Goal: Transaction & Acquisition: Purchase product/service

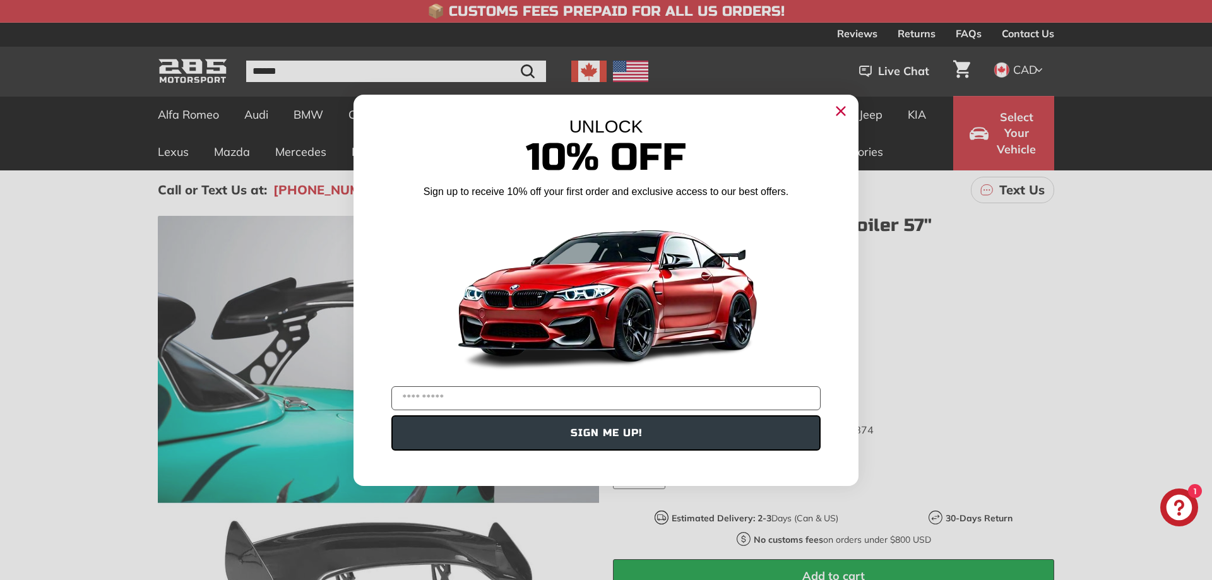
click at [838, 110] on circle "Close dialog" at bounding box center [840, 110] width 19 height 19
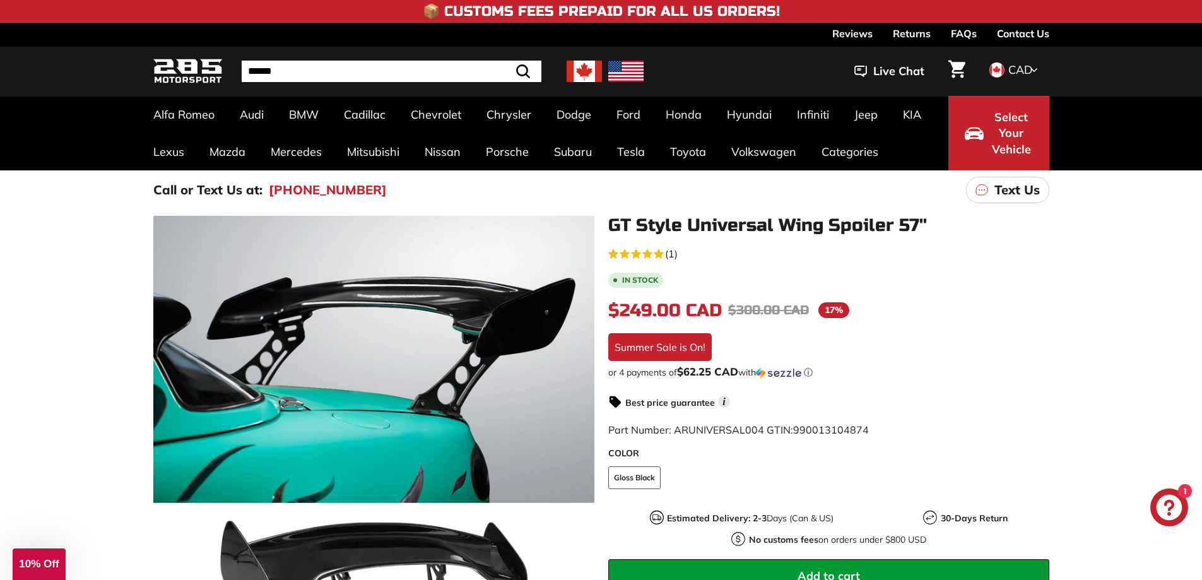
click at [62, 247] on div ".cls-1{fill:none;stroke:#000;stroke-miterlimit:10;stroke-width:2px} .cls-1{fill…" at bounding box center [601, 485] width 1202 height 551
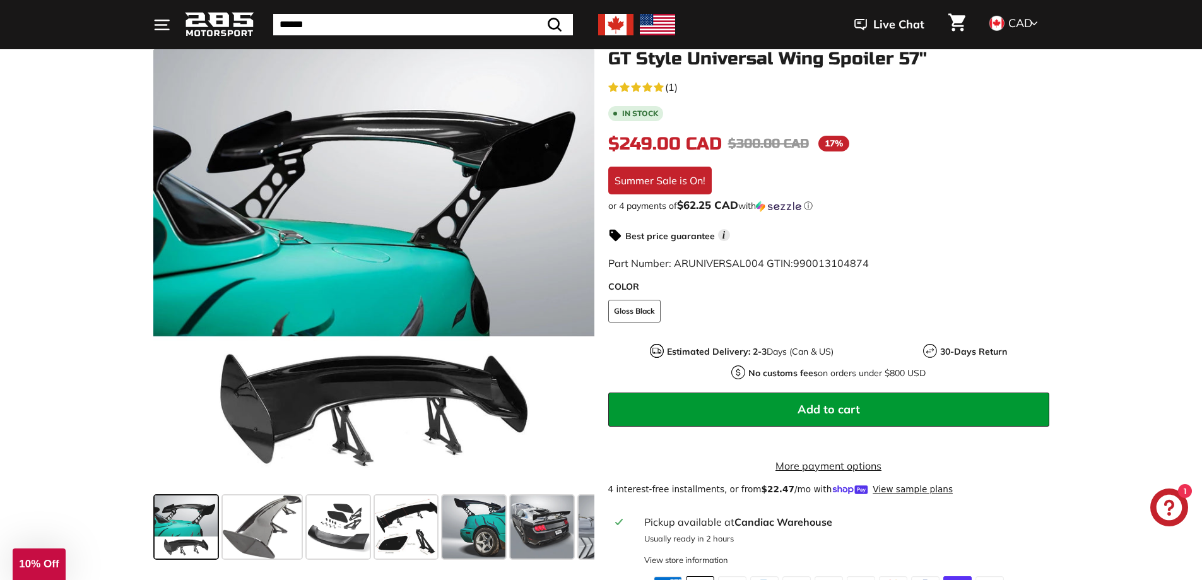
scroll to position [189, 0]
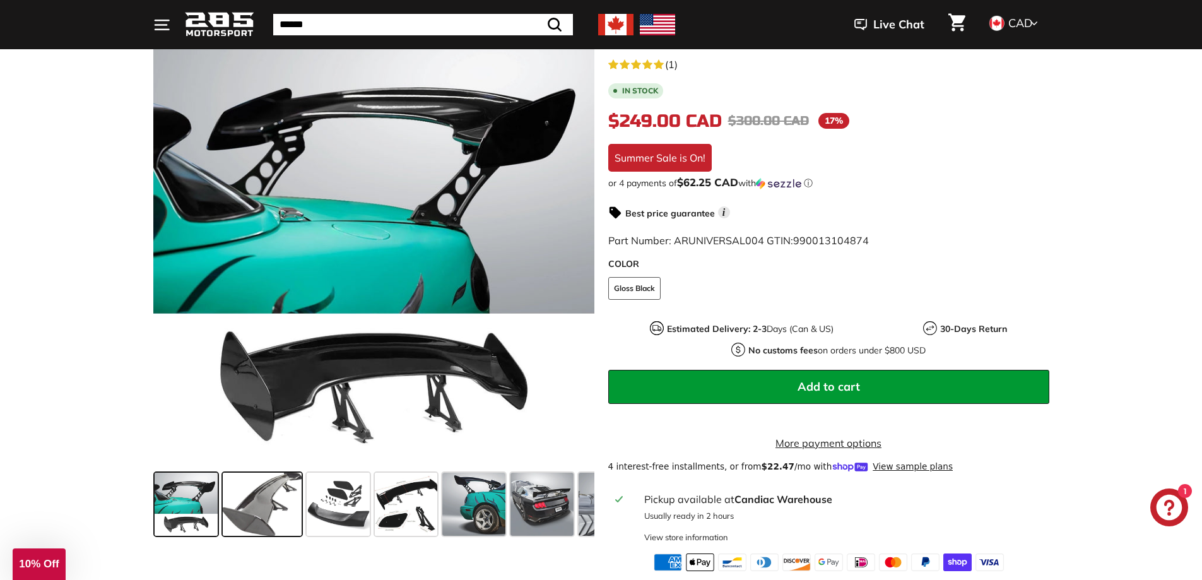
click at [261, 508] on span at bounding box center [262, 504] width 79 height 63
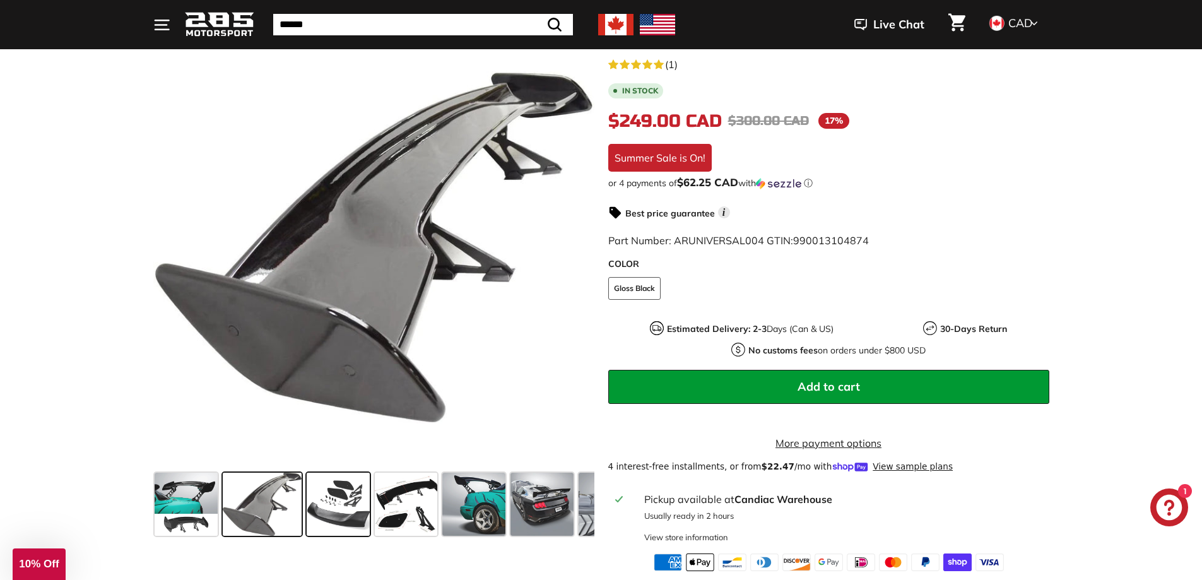
click at [355, 502] on span at bounding box center [338, 504] width 63 height 63
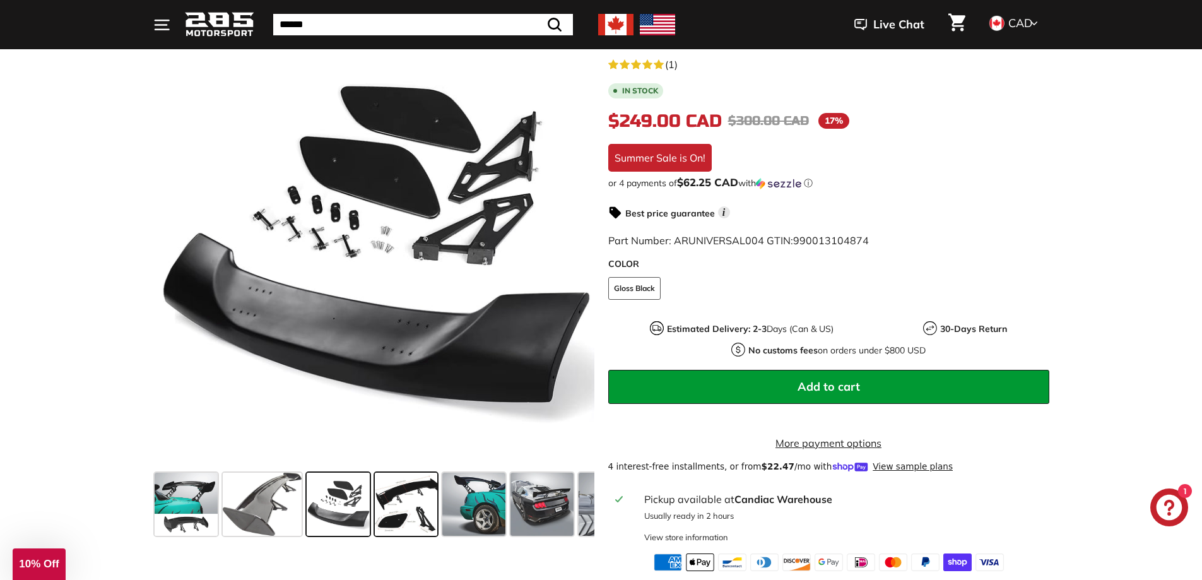
click at [417, 504] on span at bounding box center [406, 504] width 63 height 63
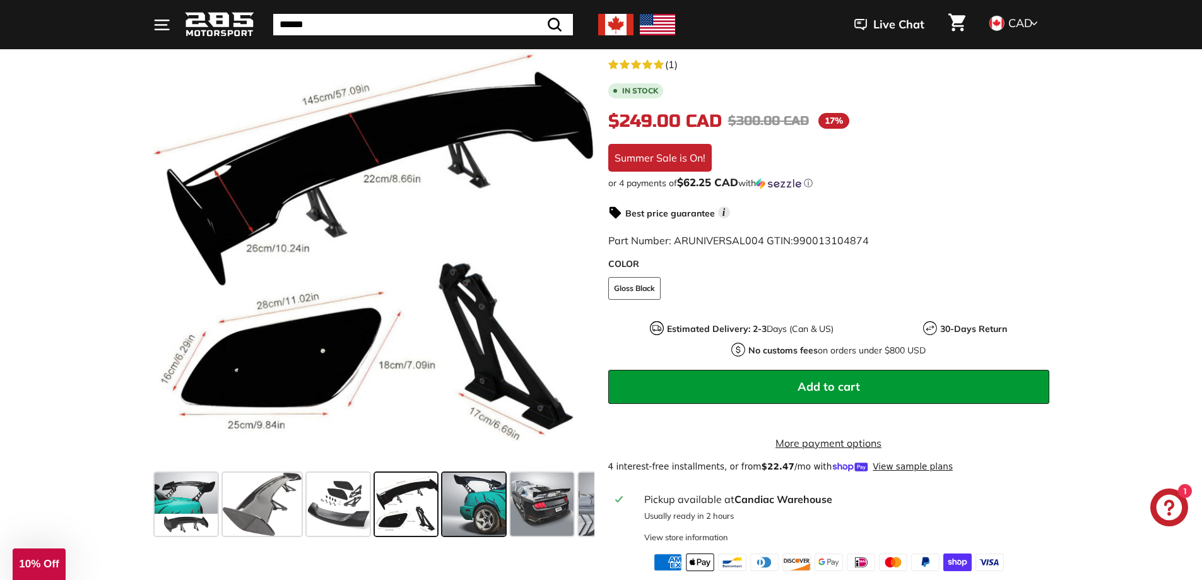
click at [464, 507] on span at bounding box center [473, 504] width 63 height 63
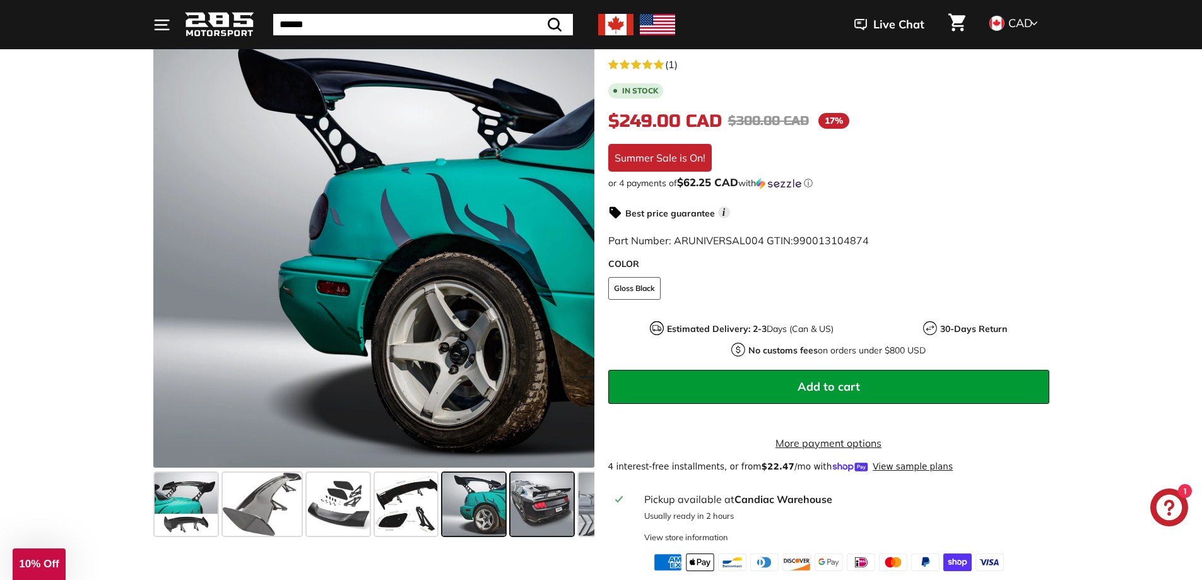
click at [552, 489] on span at bounding box center [542, 504] width 63 height 63
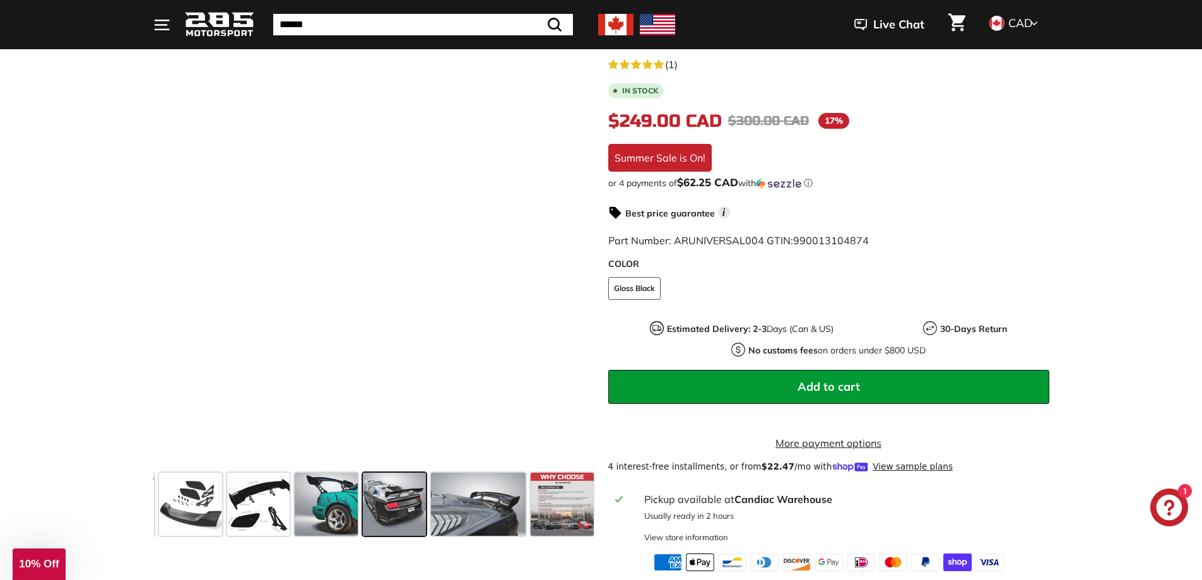
scroll to position [0, 150]
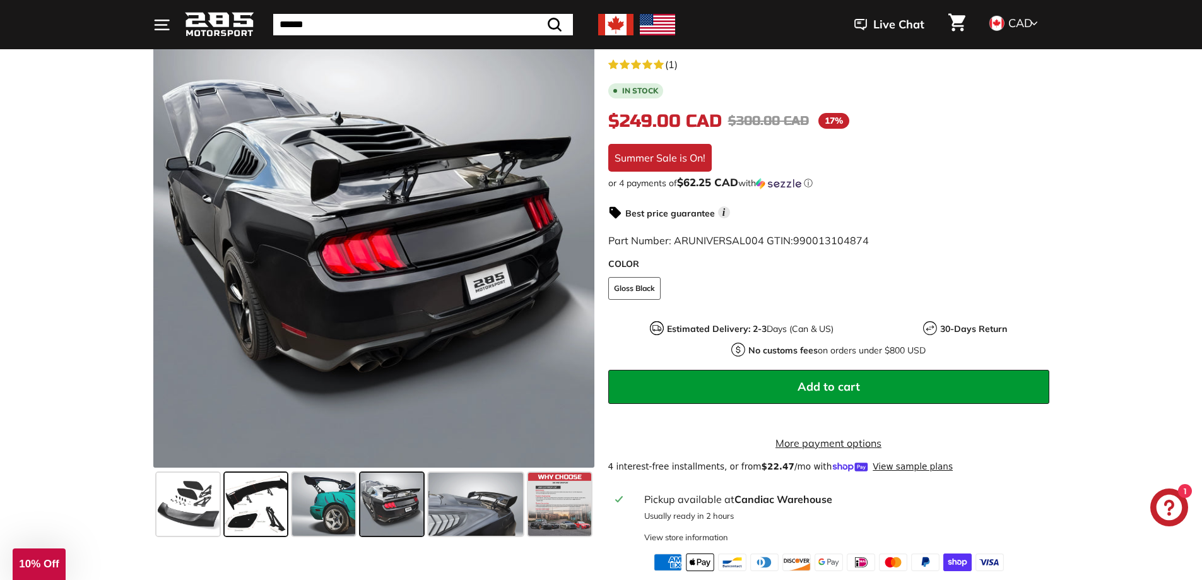
click at [283, 503] on span at bounding box center [256, 504] width 63 height 63
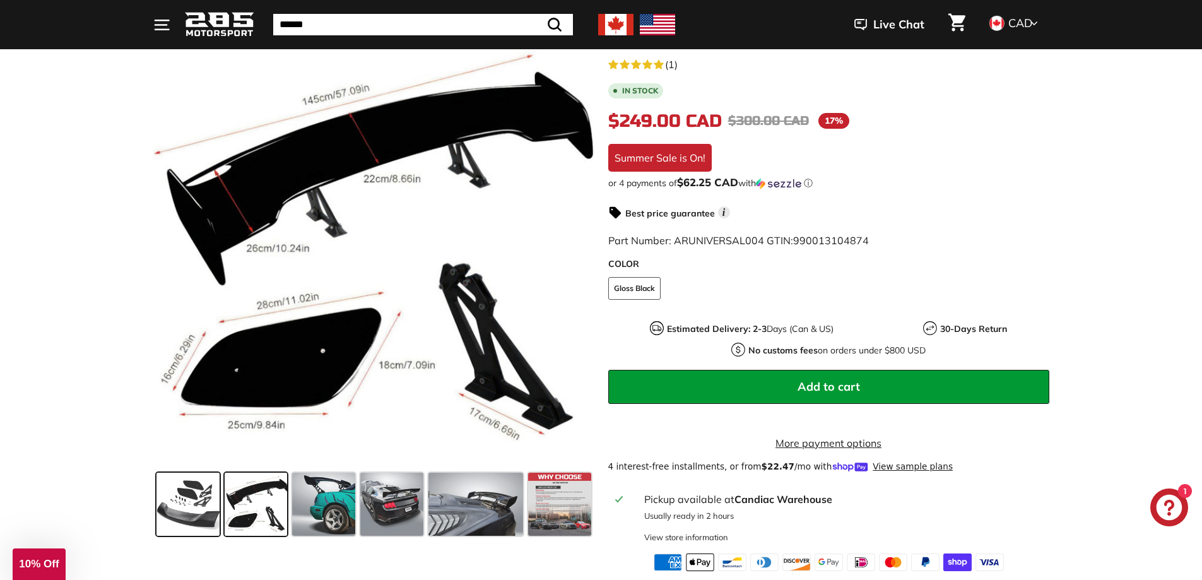
click at [159, 506] on span at bounding box center [187, 504] width 63 height 63
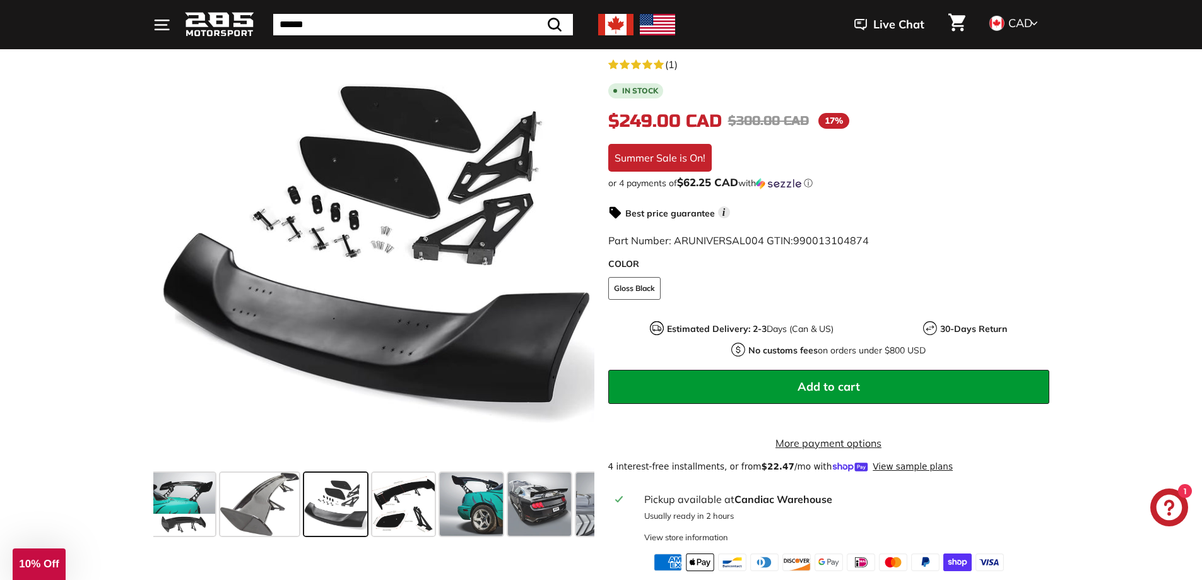
scroll to position [0, 0]
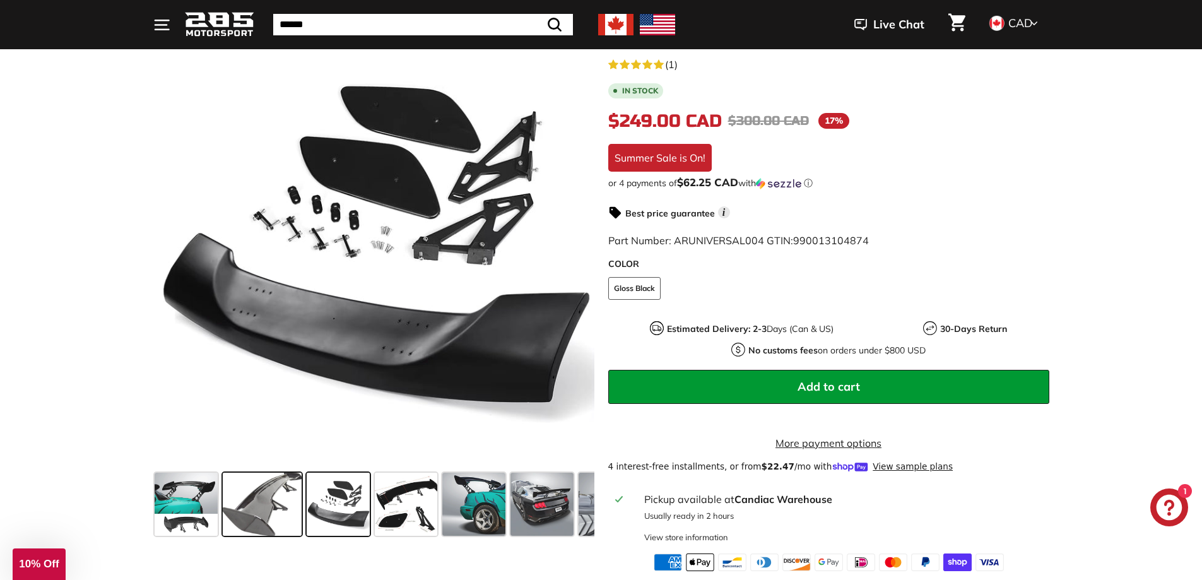
click at [273, 512] on span at bounding box center [262, 504] width 79 height 63
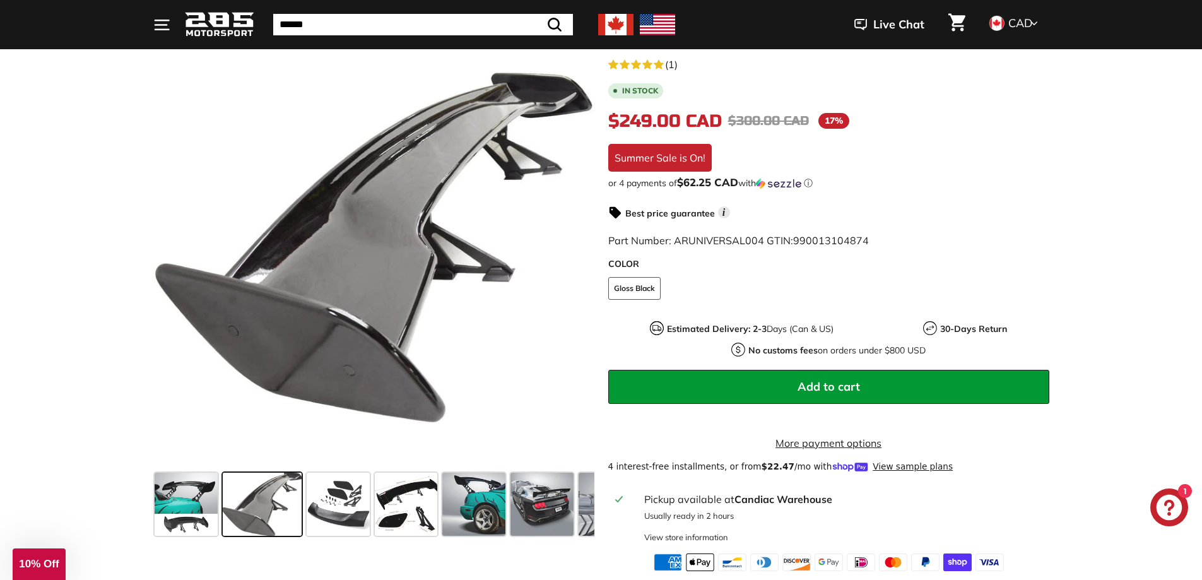
click at [273, 512] on span at bounding box center [262, 504] width 79 height 63
click at [177, 503] on span at bounding box center [186, 504] width 63 height 63
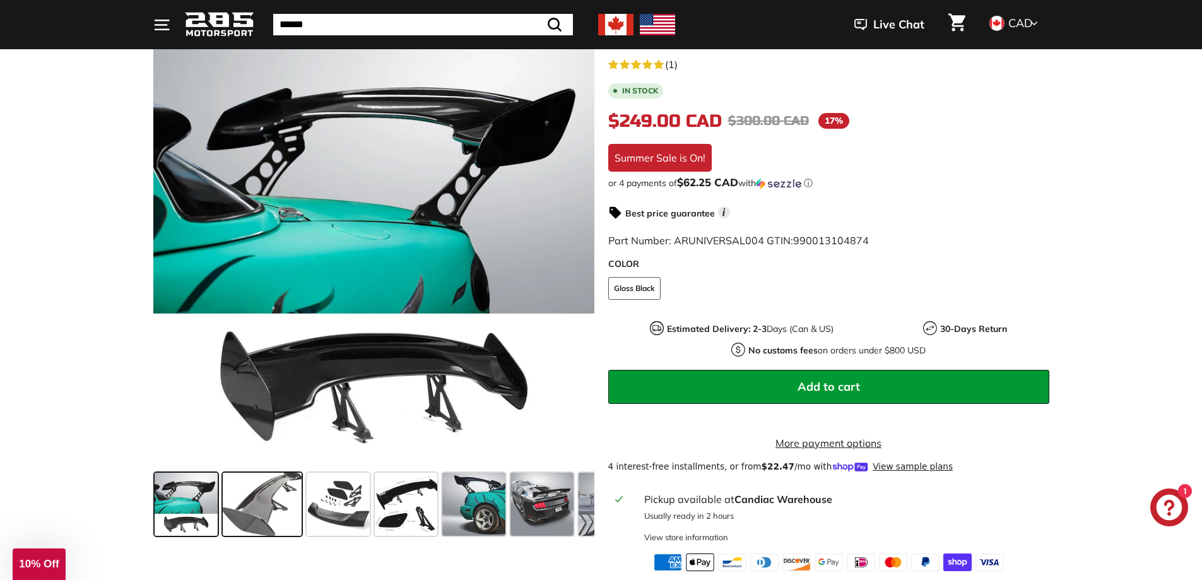
click at [264, 503] on span at bounding box center [262, 504] width 79 height 63
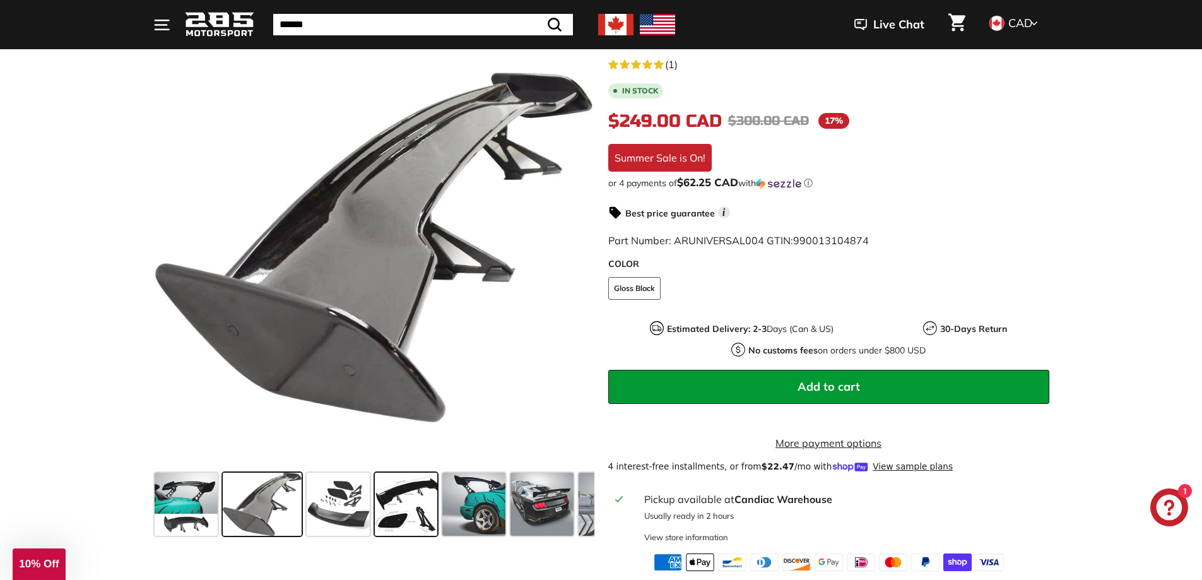
click at [382, 499] on span at bounding box center [406, 504] width 63 height 63
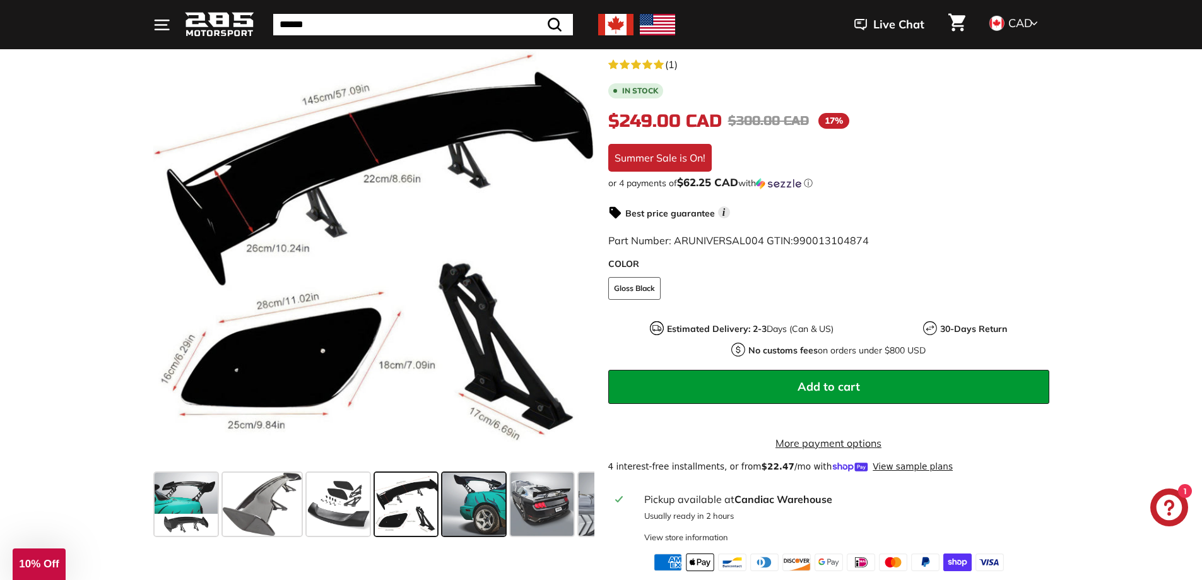
click at [464, 502] on span at bounding box center [473, 504] width 63 height 63
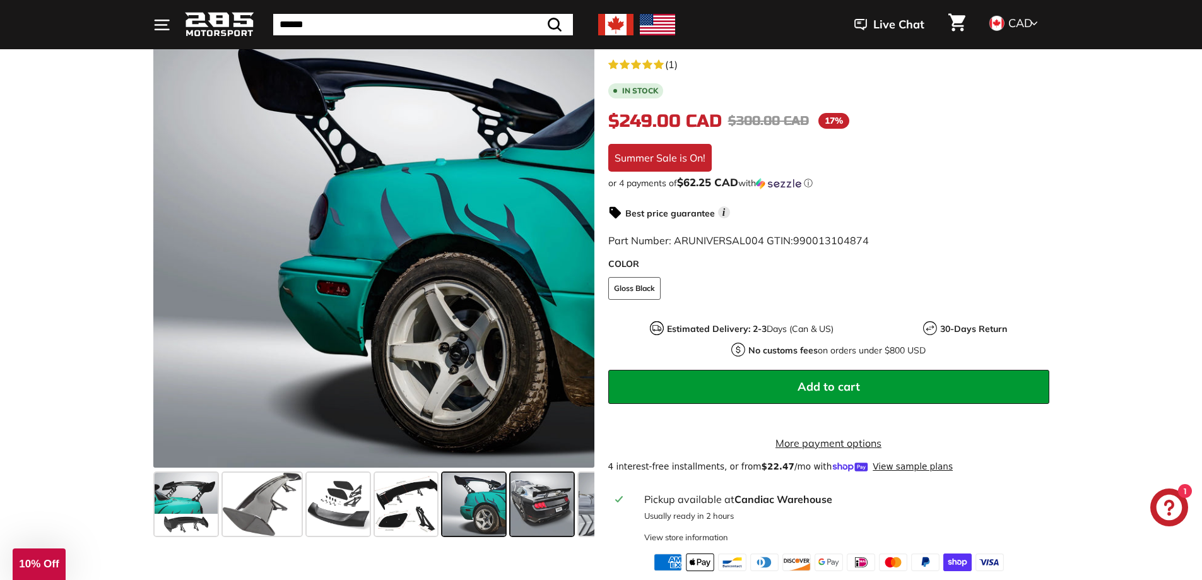
click at [558, 498] on span at bounding box center [542, 504] width 63 height 63
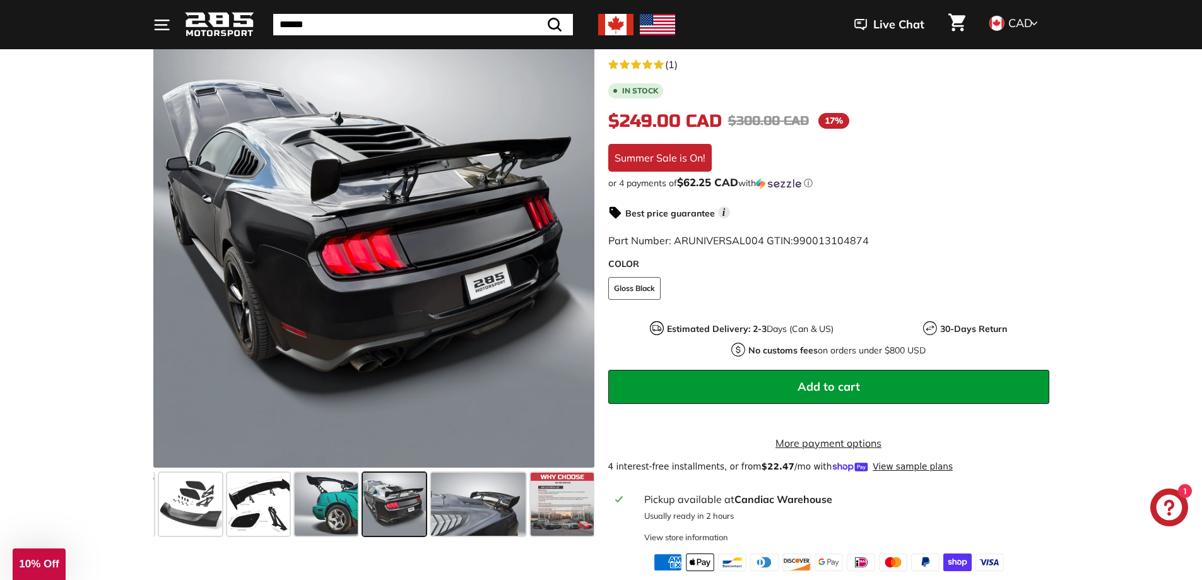
scroll to position [0, 150]
click at [560, 504] on span at bounding box center [559, 504] width 63 height 63
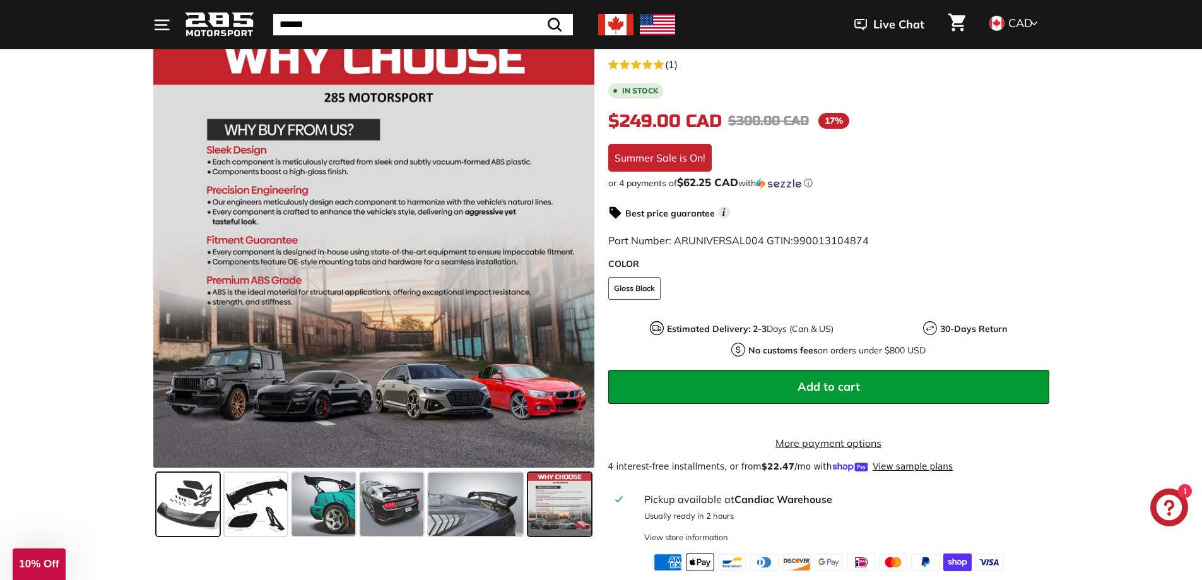
click at [196, 515] on span at bounding box center [187, 504] width 63 height 63
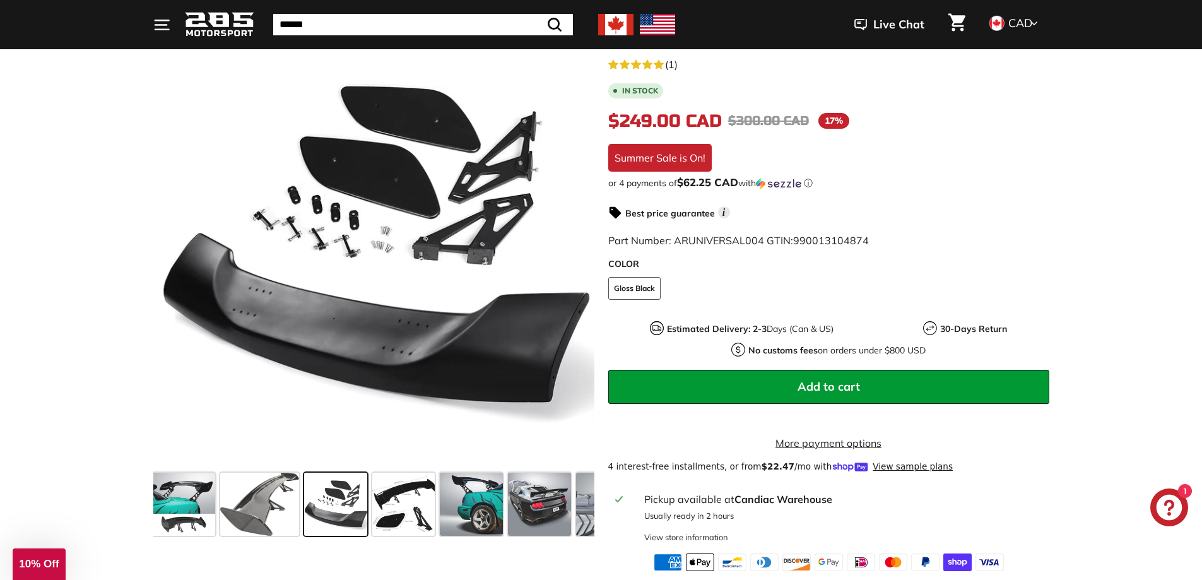
scroll to position [0, 0]
click at [74, 237] on div ".cls-1{fill:none;stroke:#000;stroke-miterlimit:10;stroke-width:2px} .cls-1{fill…" at bounding box center [601, 295] width 1202 height 551
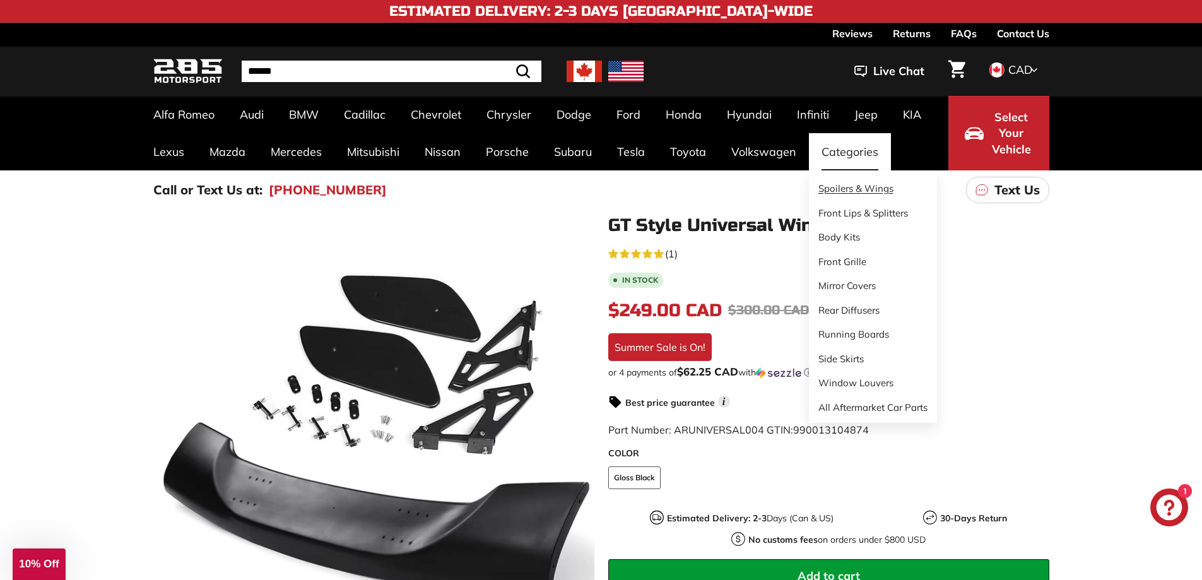
click at [859, 193] on link "Spoilers & Wings" at bounding box center [873, 189] width 128 height 25
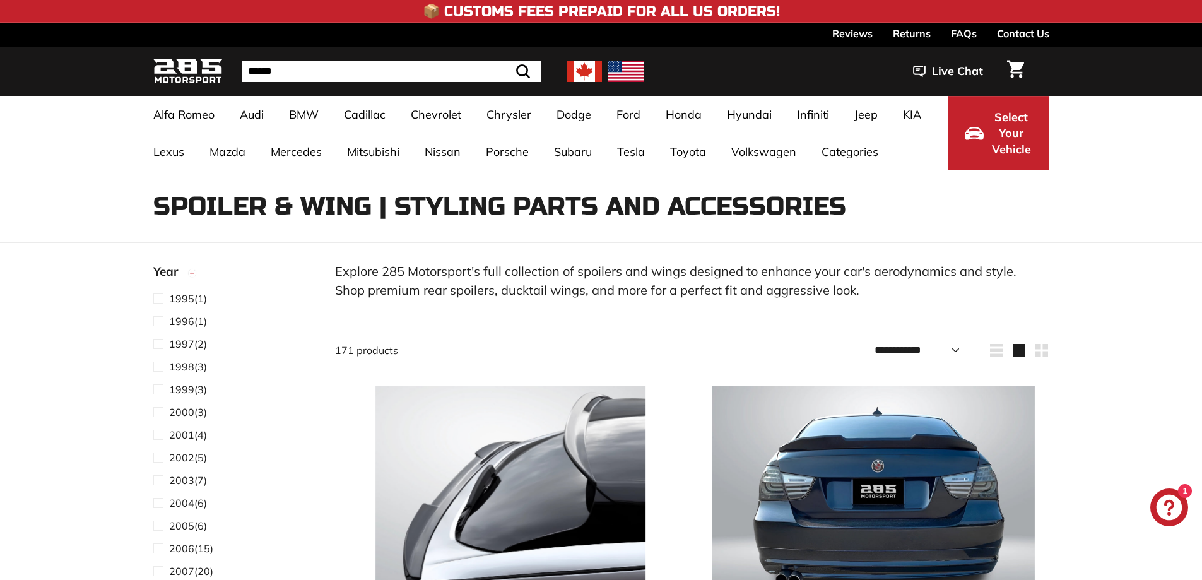
select select "**********"
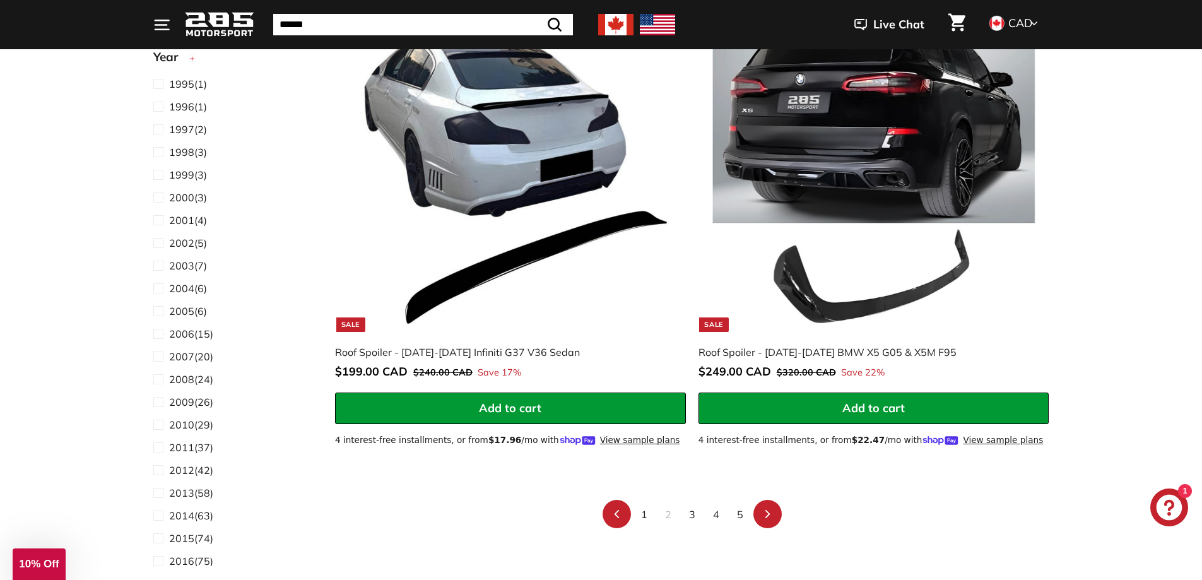
scroll to position [10034, 0]
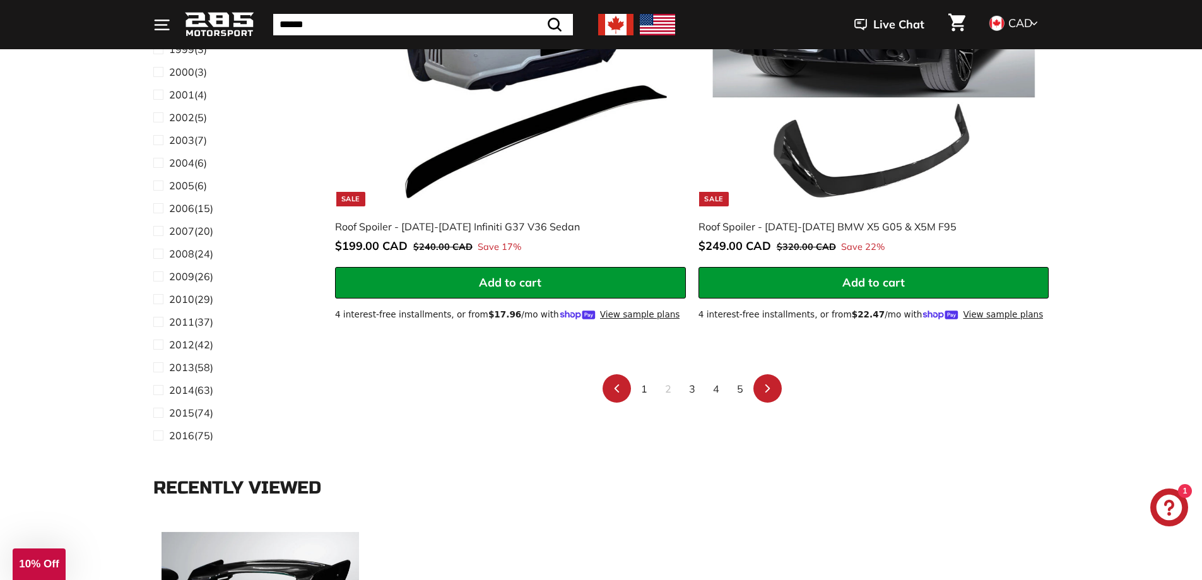
click at [695, 379] on link "3" at bounding box center [692, 389] width 21 height 20
